Goal: Find specific page/section

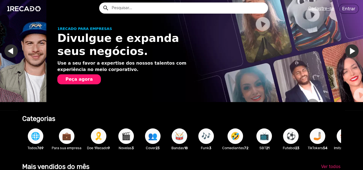
scroll to position [0, 358]
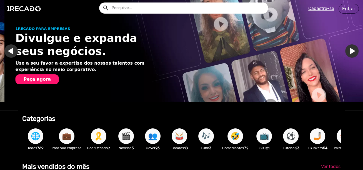
click at [127, 8] on input "text" at bounding box center [187, 7] width 161 height 11
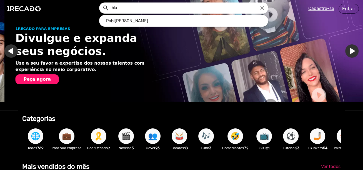
type input "blue"
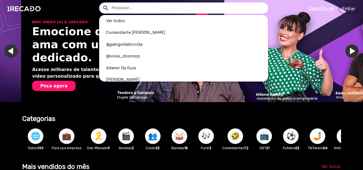
scroll to position [0, 717]
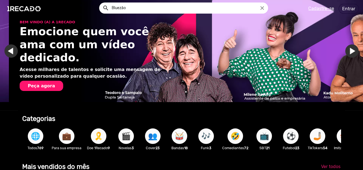
type input "Bluezão"
click at [100, 3] on button "search" at bounding box center [105, 8] width 10 height 10
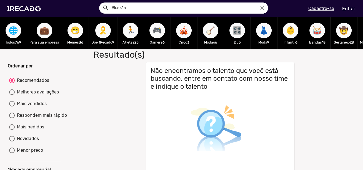
click at [138, 10] on input "Bluezão" at bounding box center [187, 7] width 161 height 11
type input "[PERSON_NAME]"
click at [100, 3] on button "search" at bounding box center [105, 8] width 10 height 10
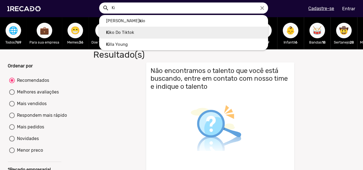
click at [131, 36] on link "Ki ko Do Tiktok" at bounding box center [183, 33] width 169 height 12
type input "Kiko Do Tiktok"
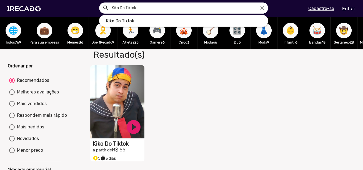
click at [135, 9] on input "Kiko Do Tiktok" at bounding box center [187, 7] width 161 height 11
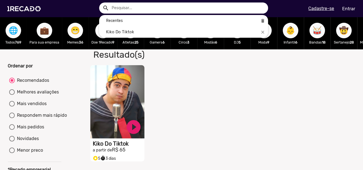
type input "h"
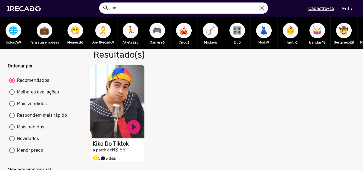
type input "a"
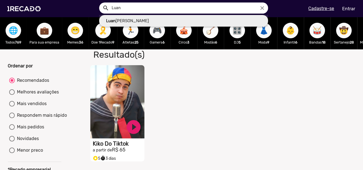
click at [126, 20] on link "[PERSON_NAME]" at bounding box center [183, 21] width 169 height 12
type input "[PERSON_NAME]"
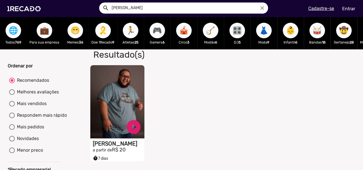
click at [152, 13] on input "[PERSON_NAME]" at bounding box center [187, 7] width 161 height 11
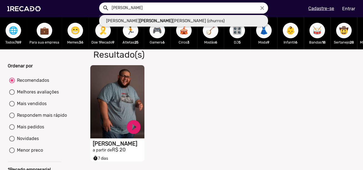
click at [165, 22] on link "[PERSON_NAME] (churros)" at bounding box center [183, 21] width 169 height 12
type input "[PERSON_NAME] (churros)"
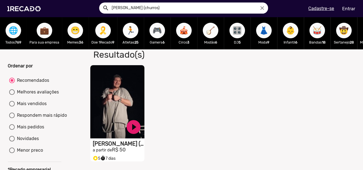
click at [183, 4] on input "[PERSON_NAME] (churros)" at bounding box center [187, 7] width 161 height 11
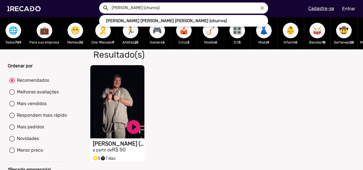
click at [186, 6] on input "[PERSON_NAME] (churros)" at bounding box center [187, 7] width 161 height 11
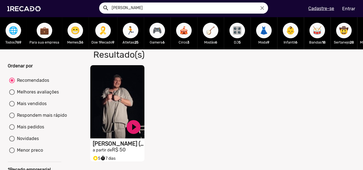
type input "[PERSON_NAME]"
type input "M"
